Goal: Transaction & Acquisition: Purchase product/service

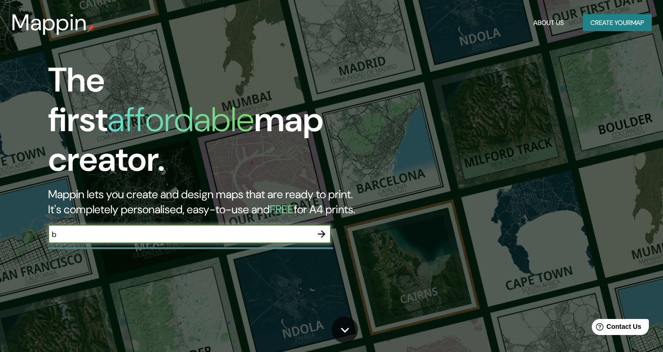
click at [231, 229] on input "b" at bounding box center [180, 234] width 264 height 11
type input "b"
click at [321, 228] on icon "button" at bounding box center [321, 233] width 11 height 11
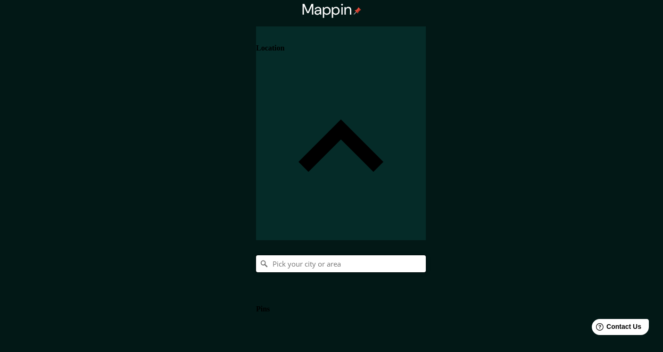
click at [426, 255] on input "Pick your city or area" at bounding box center [341, 263] width 170 height 17
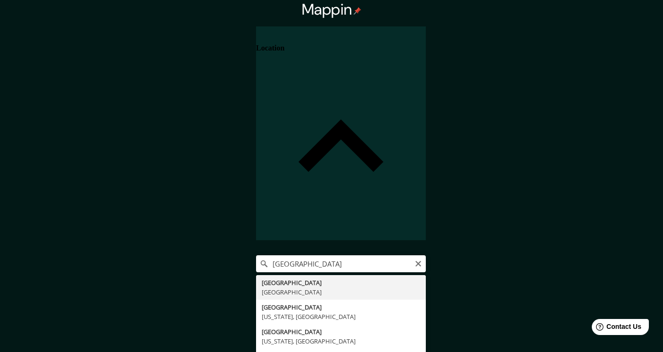
type input "Vienna, Austria"
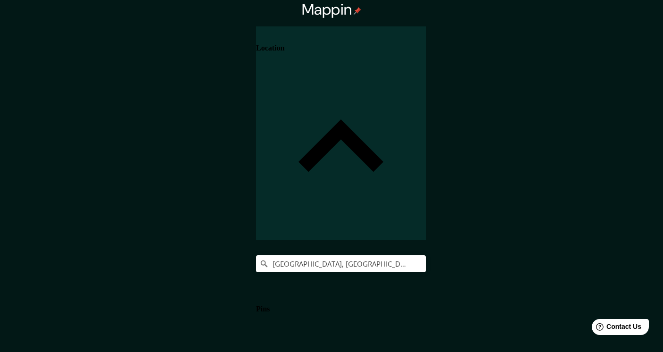
click at [495, 311] on body "Mappin Location Vienna, Austria Pins Style Layout Border Choose a border. Hint …" at bounding box center [331, 176] width 663 height 352
type input "a4"
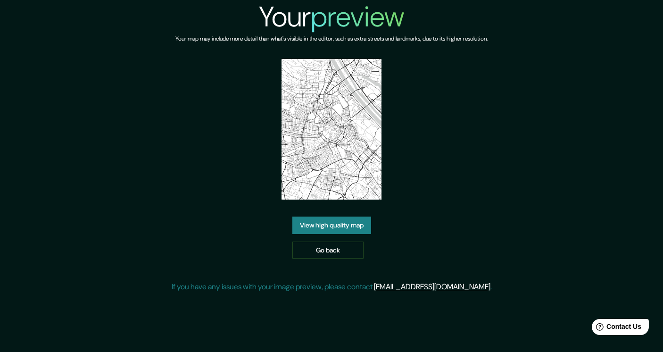
click at [313, 222] on link "View high quality map" at bounding box center [332, 225] width 79 height 17
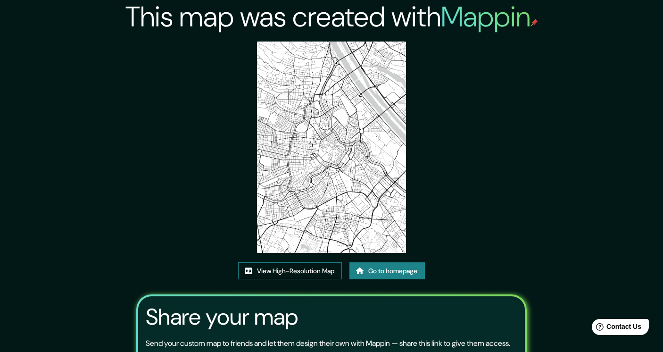
click at [295, 268] on link "View High-Resolution Map" at bounding box center [290, 270] width 104 height 17
click at [374, 269] on link "Go to homepage" at bounding box center [388, 270] width 76 height 17
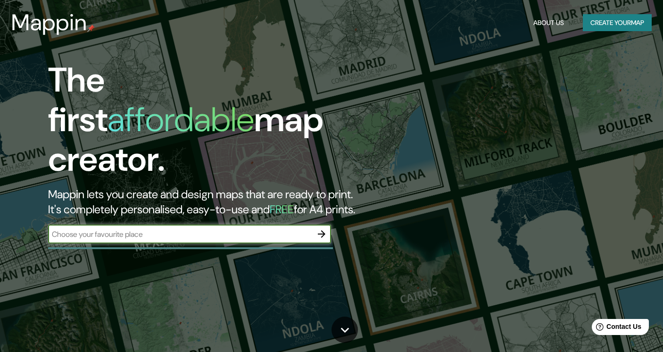
click at [273, 225] on div "​" at bounding box center [189, 234] width 283 height 19
type input "d"
click at [326, 228] on icon "button" at bounding box center [321, 233] width 11 height 11
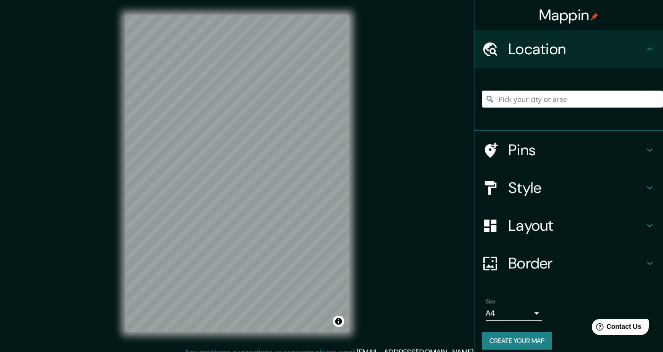
click at [513, 101] on input "Pick your city or area" at bounding box center [572, 99] width 181 height 17
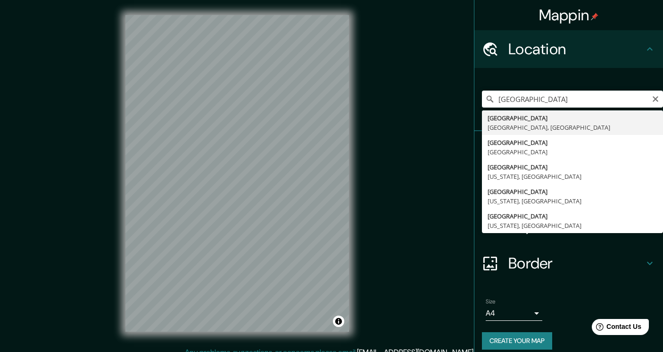
type input "Lisbon, Lisbon, Portugal"
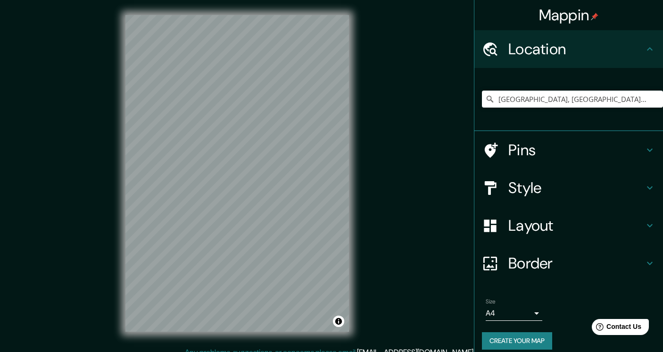
click at [503, 314] on body "Mappin Location Lisbon, Lisbon, Portugal Pins Style Layout Border Choose a bord…" at bounding box center [331, 176] width 663 height 352
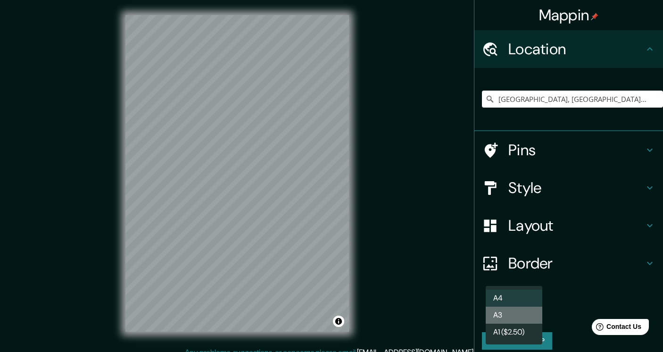
click at [502, 315] on li "A3" at bounding box center [514, 315] width 57 height 17
type input "a4"
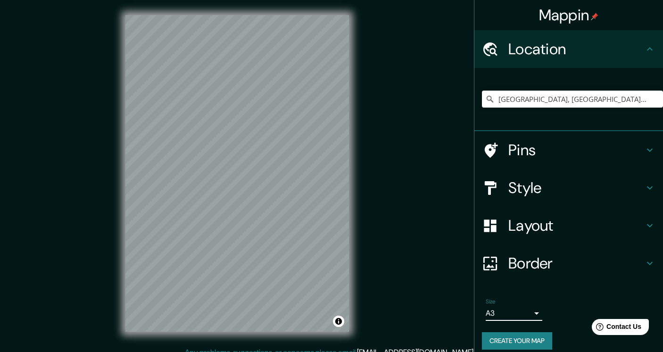
click at [507, 338] on button "Create your map" at bounding box center [517, 340] width 70 height 17
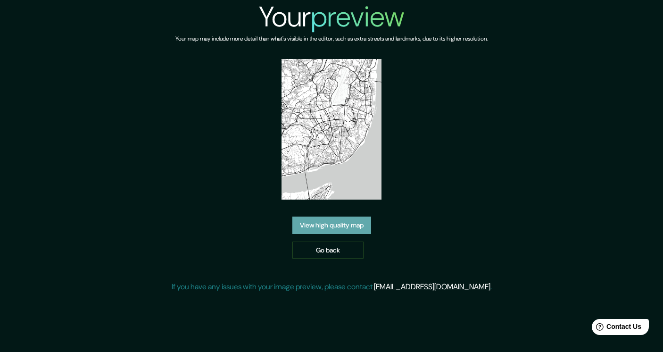
click at [332, 227] on link "View high quality map" at bounding box center [332, 225] width 79 height 17
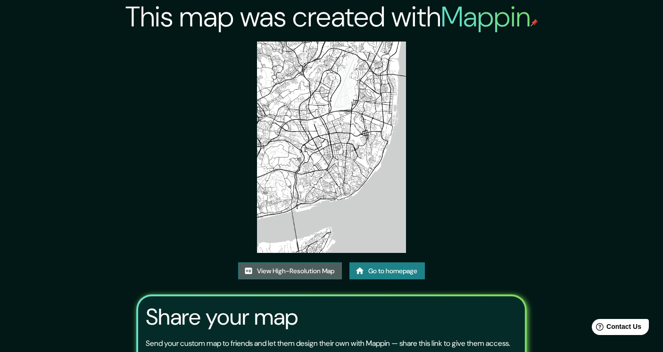
click at [278, 268] on link "View High-Resolution Map" at bounding box center [290, 270] width 104 height 17
click at [376, 272] on link "Go to homepage" at bounding box center [388, 270] width 76 height 17
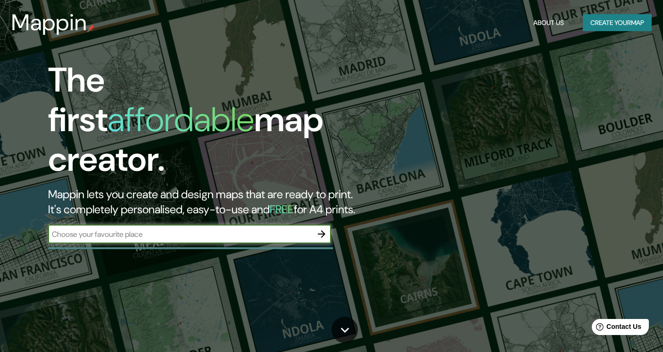
click at [256, 229] on input "text" at bounding box center [180, 234] width 264 height 11
type input "c"
click at [321, 228] on icon "button" at bounding box center [321, 233] width 11 height 11
